Goal: Transaction & Acquisition: Purchase product/service

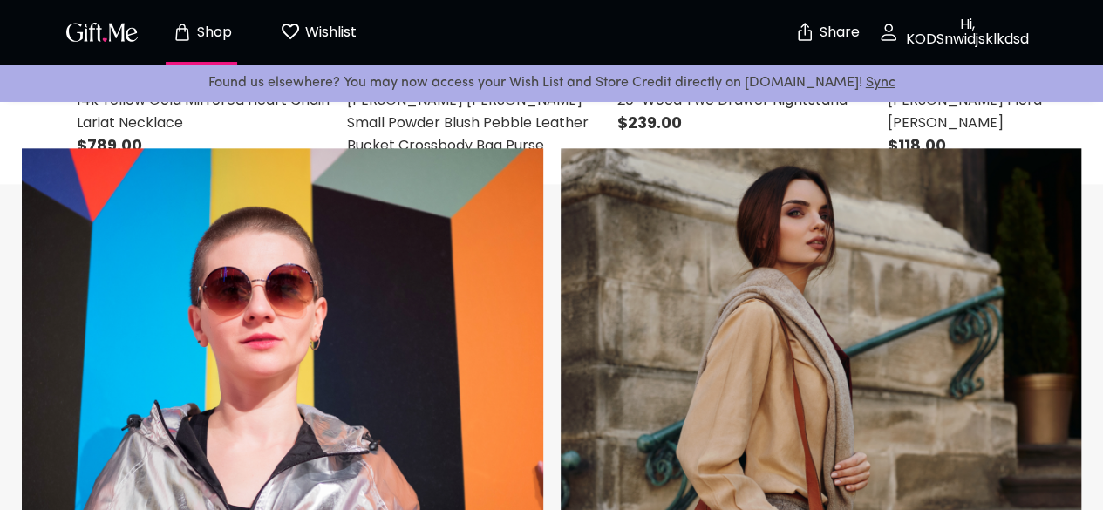
scroll to position [937, 0]
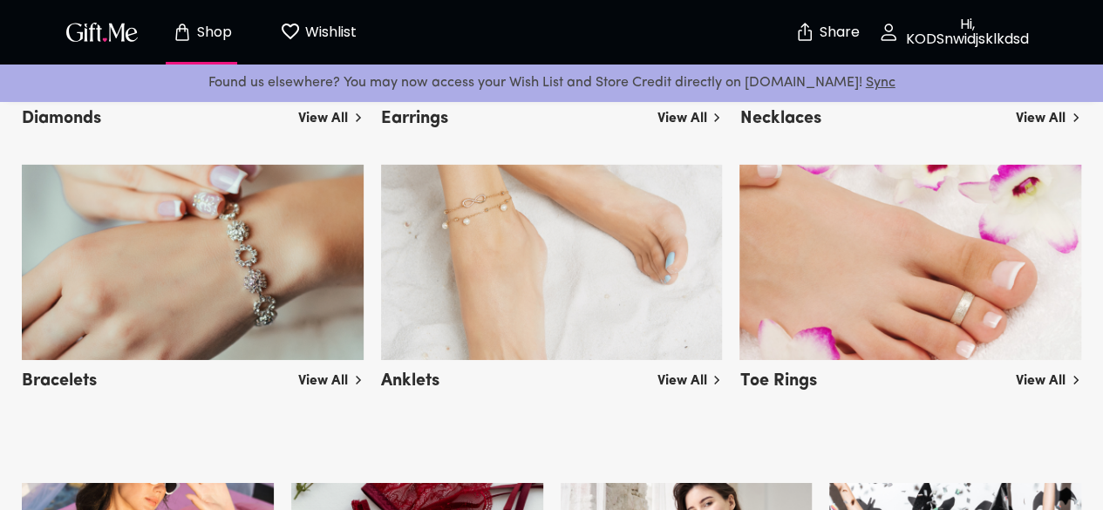
scroll to position [2789, 0]
click at [82, 32] on img "button" at bounding box center [102, 31] width 78 height 25
drag, startPoint x: 237, startPoint y: 15, endPoint x: 258, endPoint y: 26, distance: 23.8
click at [242, 17] on div "Shop" at bounding box center [201, 32] width 117 height 56
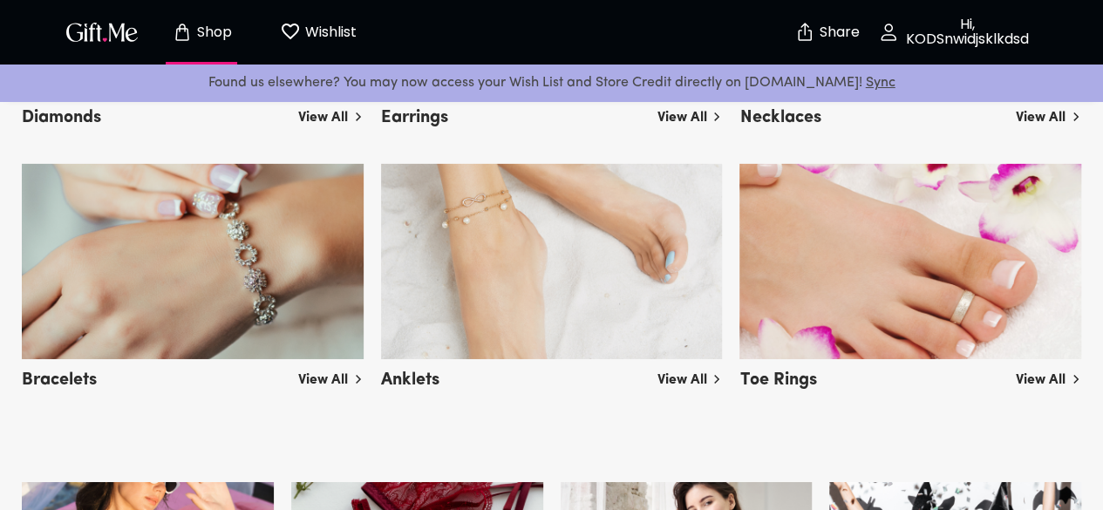
click at [275, 31] on span "Wishlist 0" at bounding box center [318, 32] width 96 height 23
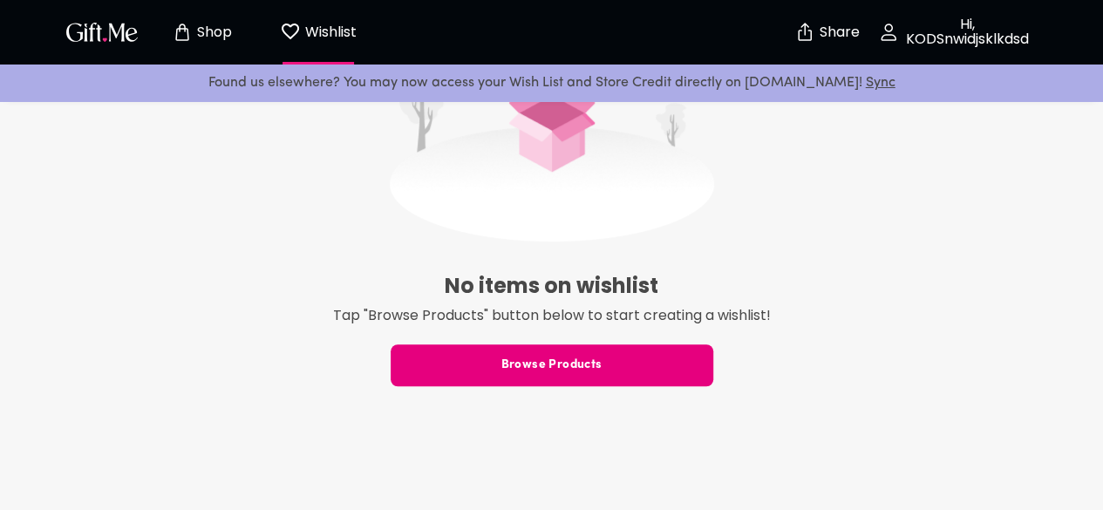
scroll to position [804, 0]
